Goal: Information Seeking & Learning: Learn about a topic

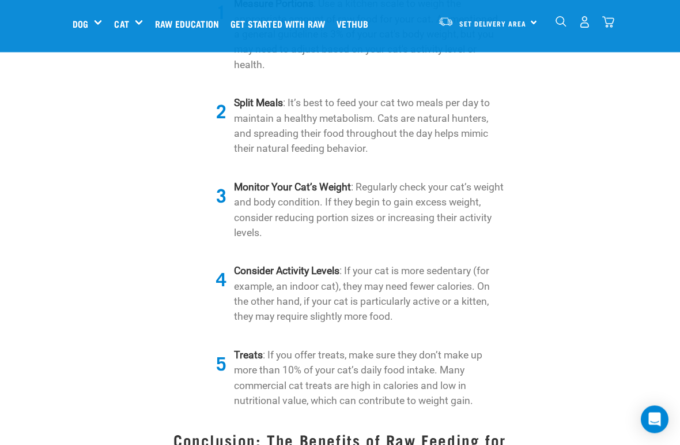
scroll to position [1675, 0]
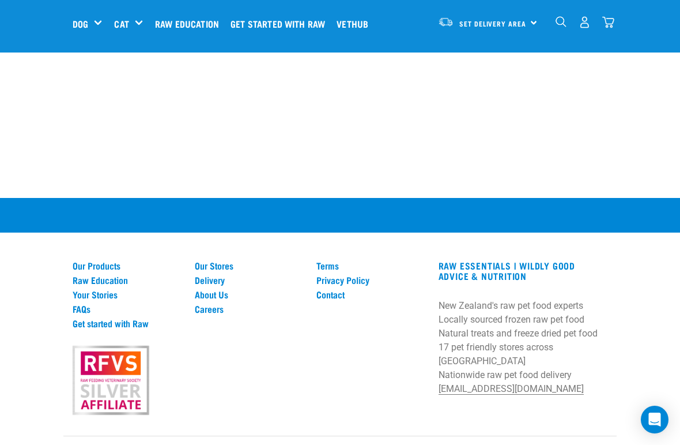
scroll to position [2646, 0]
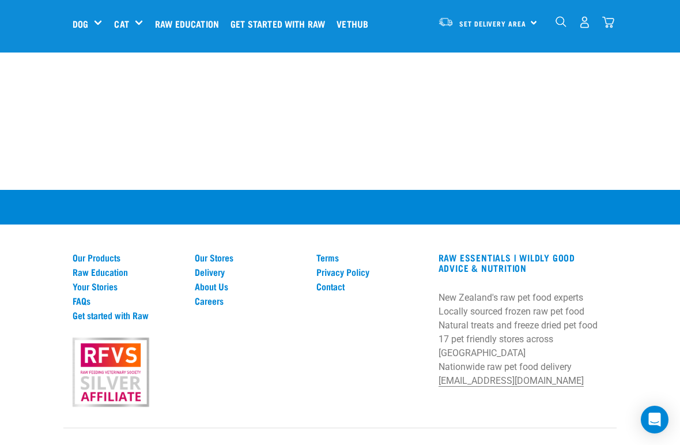
click at [95, 266] on link "Raw Education" at bounding box center [127, 271] width 108 height 10
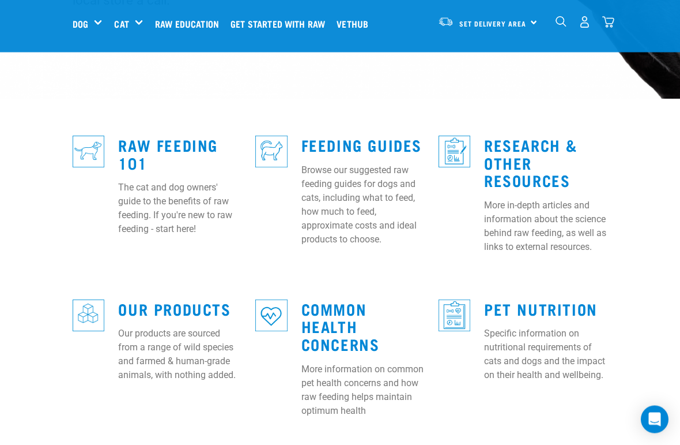
scroll to position [294, 0]
click at [322, 140] on link "Feeding Guides" at bounding box center [362, 144] width 121 height 9
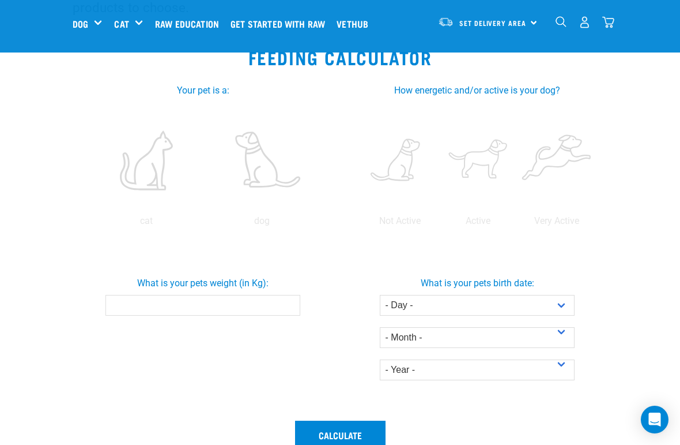
scroll to position [216, 0]
click at [202, 174] on label at bounding box center [146, 161] width 111 height 98
click at [88, 224] on input "radio" at bounding box center [88, 224] width 0 height 0
radio input "true"
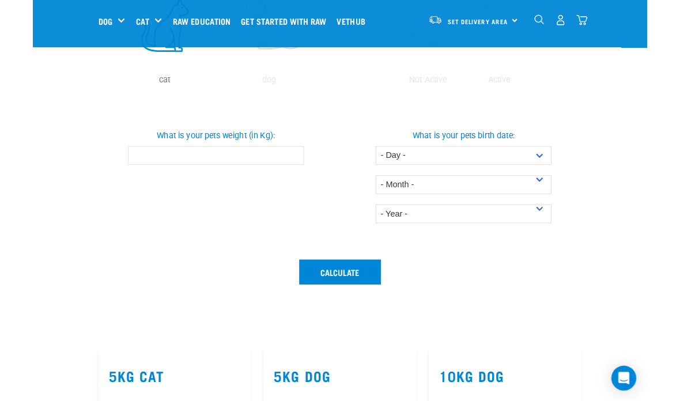
scroll to position [375, 0]
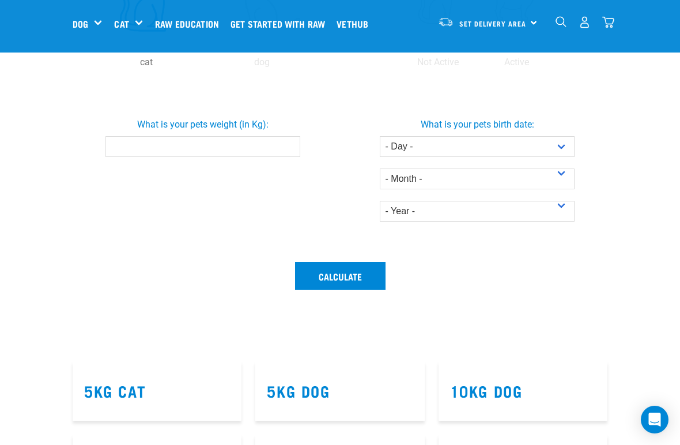
click at [129, 157] on input "What is your pets weight (in Kg):" at bounding box center [203, 146] width 195 height 21
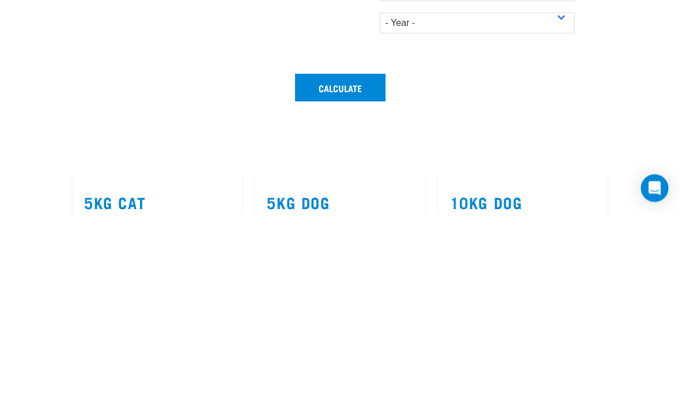
type input "1.5"
click at [405, 136] on select "- Day - 1 2 3 4 5 6 7 8 9 10 11 12 13 14 15 16 17 18 19 20 21 22 23 24 25 26 27" at bounding box center [477, 146] width 195 height 21
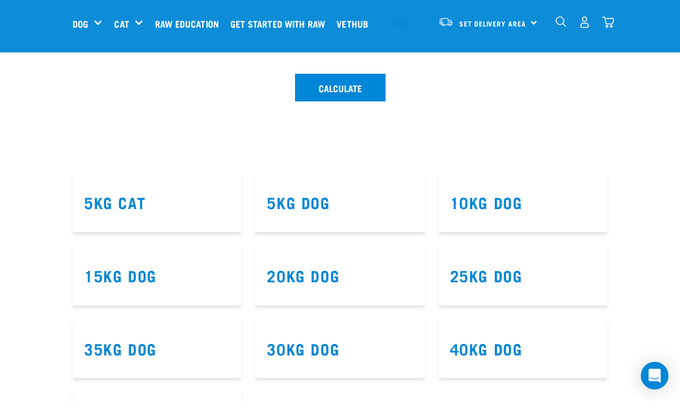
select select "13"
select select "June"
click at [472, 33] on select "- Year - 2025 2024 2023 2022 2021 2020 2019 2018 2017 2016 2015 2014" at bounding box center [477, 23] width 195 height 21
select select "2025"
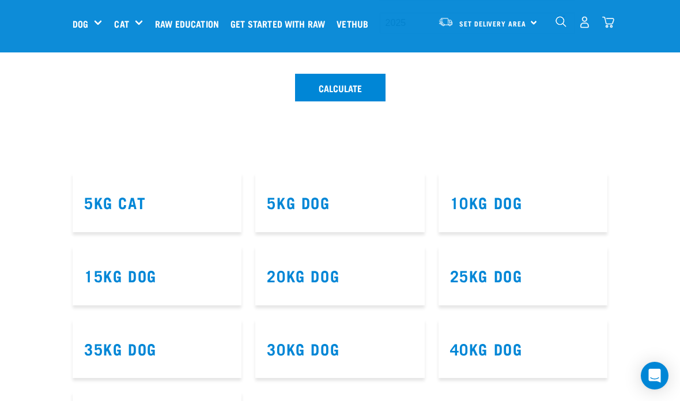
click at [351, 101] on button "Calculate" at bounding box center [340, 88] width 91 height 28
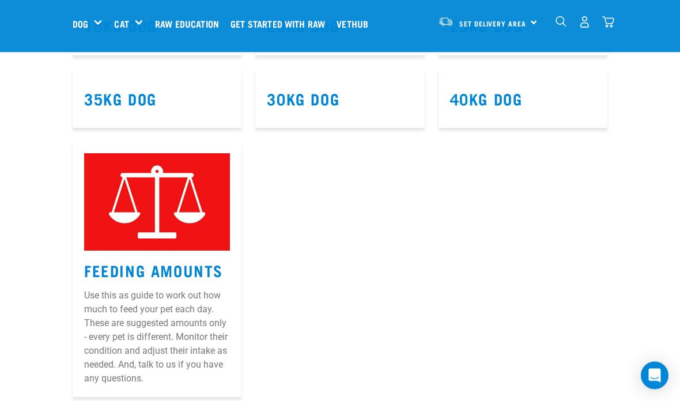
scroll to position [934, 0]
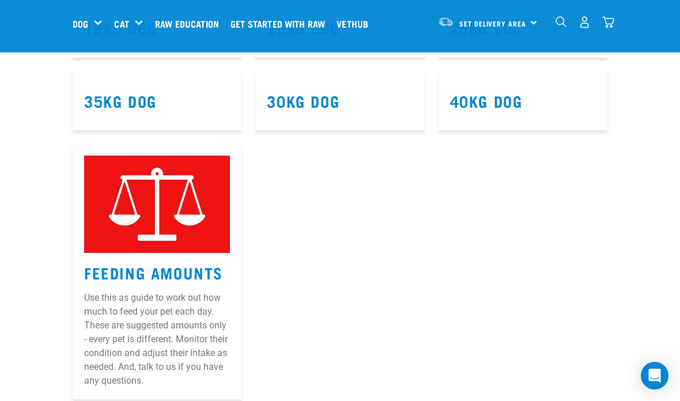
click at [0, 0] on div "Mixes & Minces" at bounding box center [0, 0] width 0 height 0
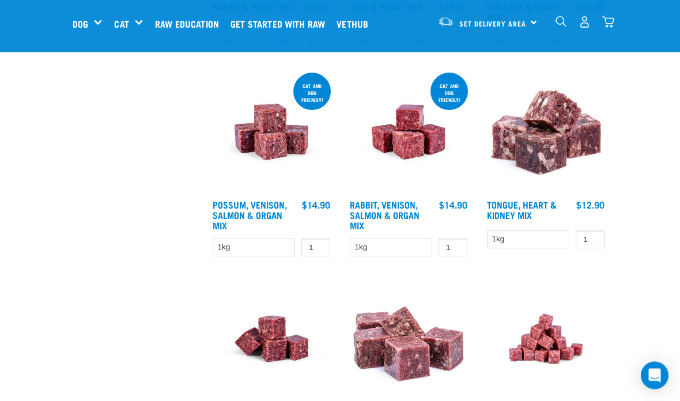
scroll to position [699, 0]
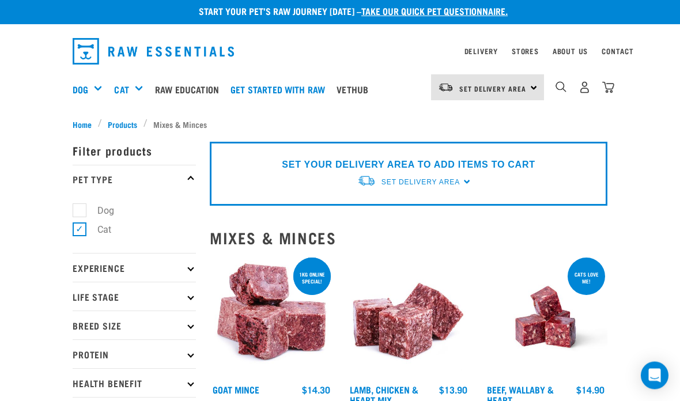
scroll to position [0, 0]
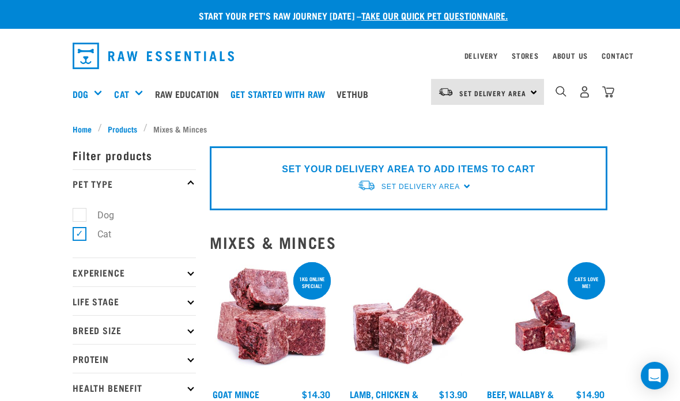
click at [588, 54] on link "About Us" at bounding box center [570, 56] width 35 height 4
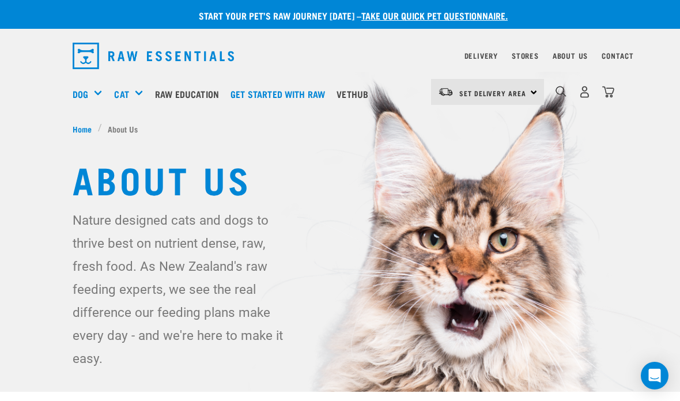
click at [529, 54] on link "Stores" at bounding box center [525, 56] width 27 height 4
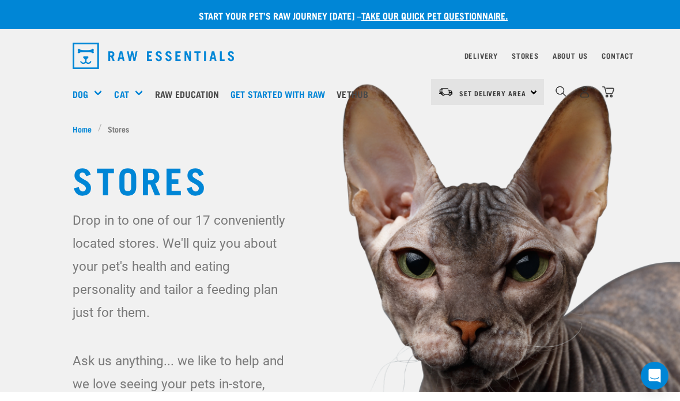
click at [291, 90] on link "Get started with Raw" at bounding box center [281, 94] width 106 height 46
